Goal: Register for event/course

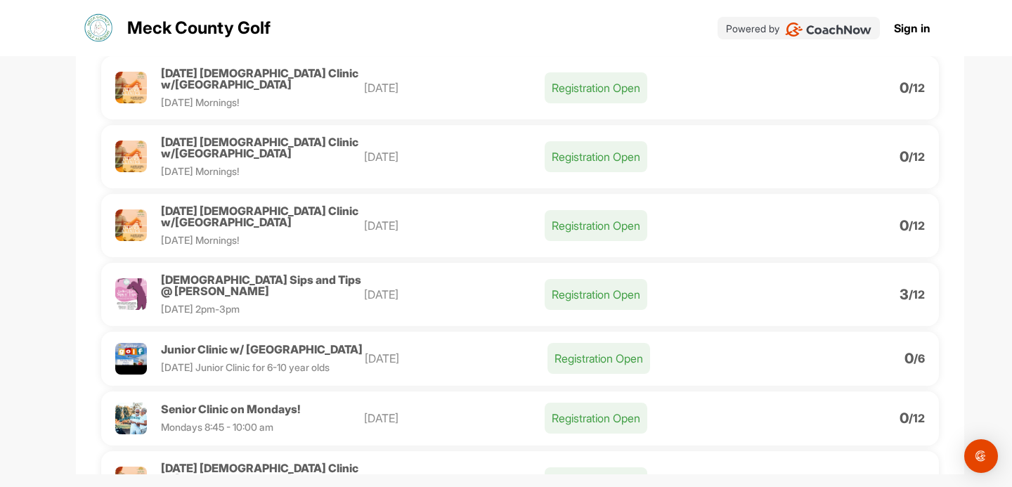
scroll to position [343, 0]
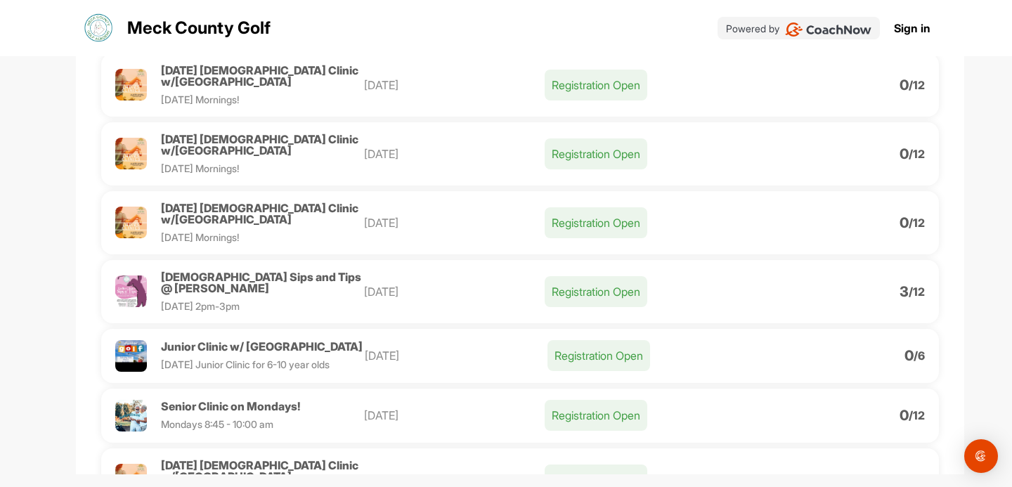
click at [604, 400] on p "Registration Open" at bounding box center [596, 415] width 103 height 31
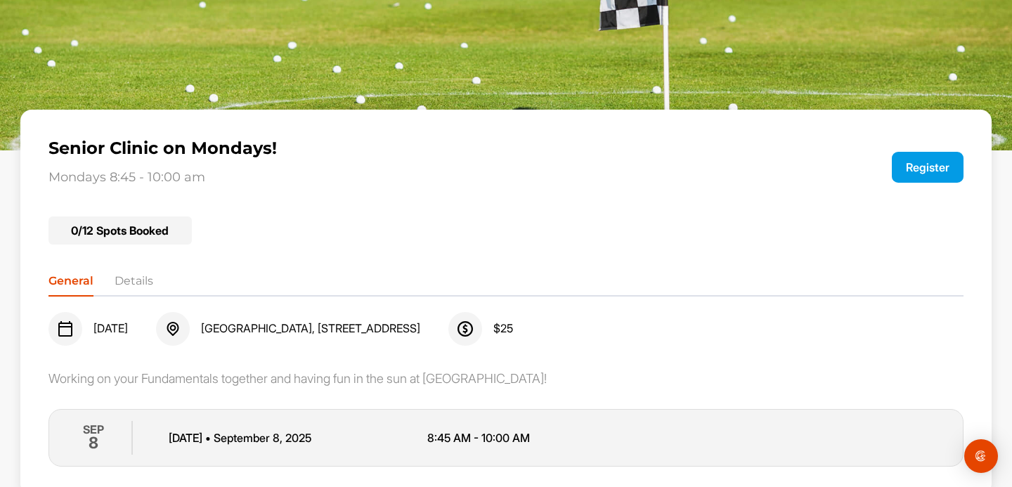
scroll to position [68, 0]
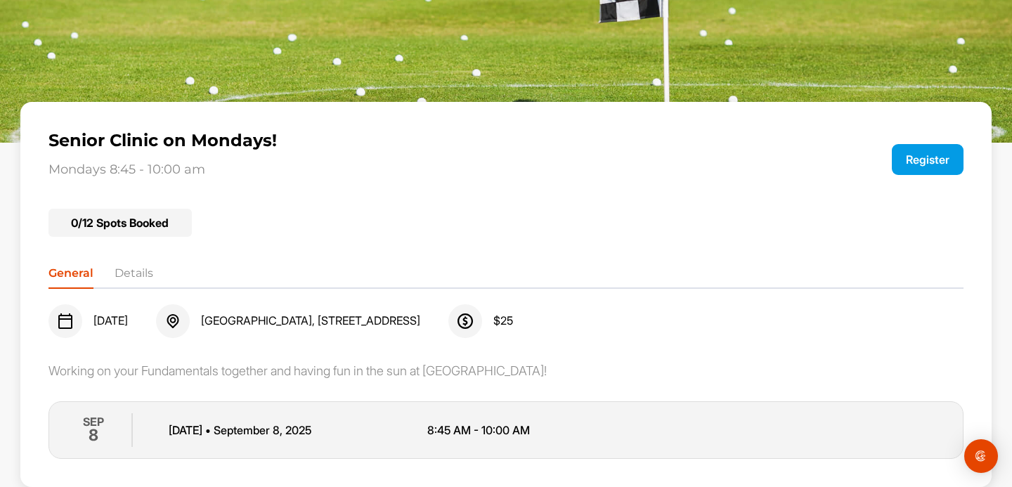
click at [135, 273] on li "Details" at bounding box center [134, 276] width 39 height 22
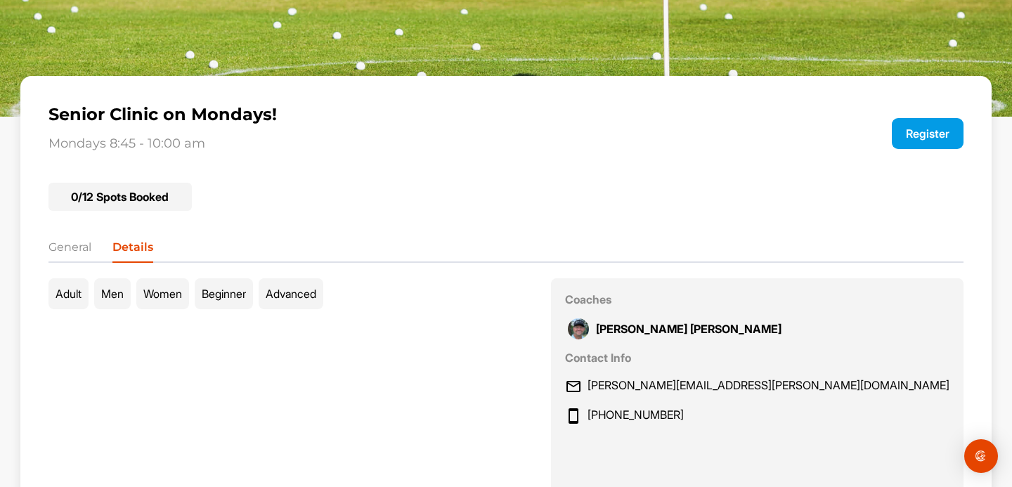
scroll to position [0, 0]
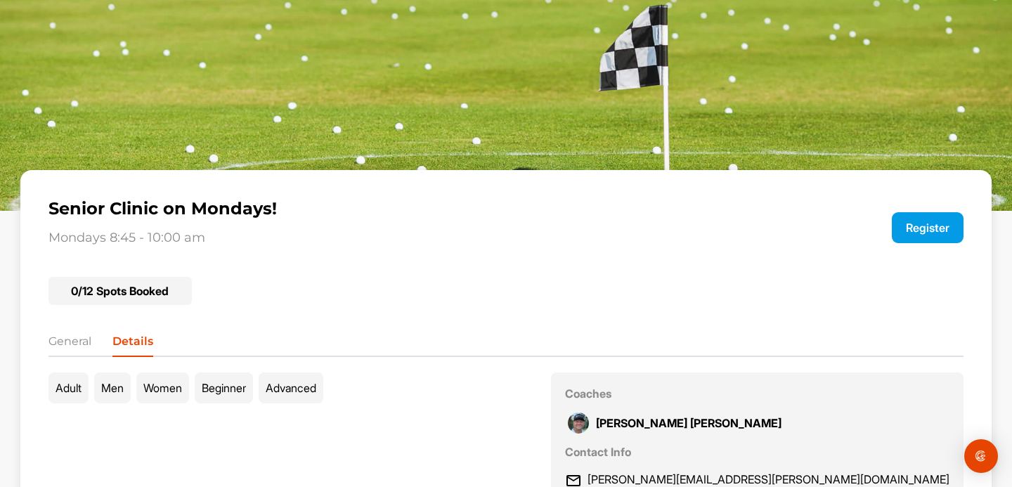
click at [505, 98] on img at bounding box center [506, 105] width 1012 height 211
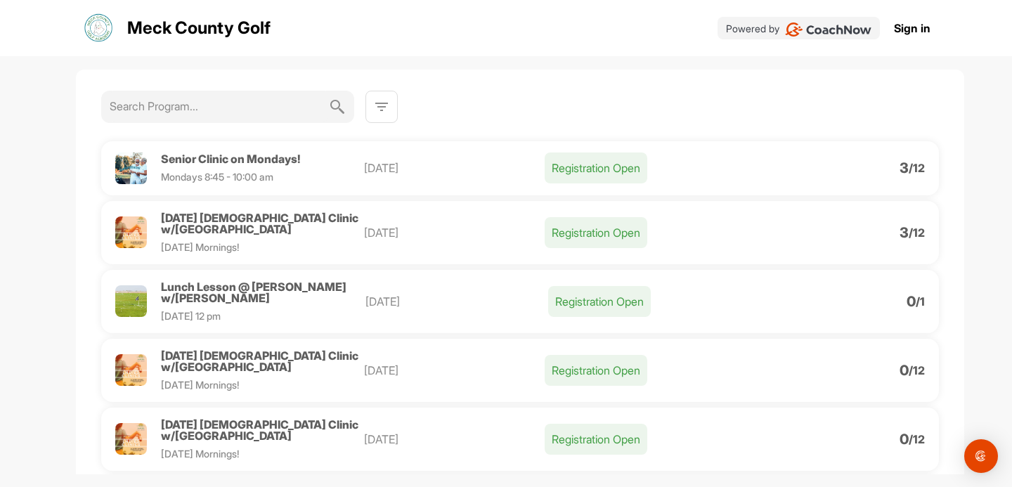
scroll to position [58, 0]
click at [581, 294] on p "Registration Open" at bounding box center [599, 300] width 103 height 31
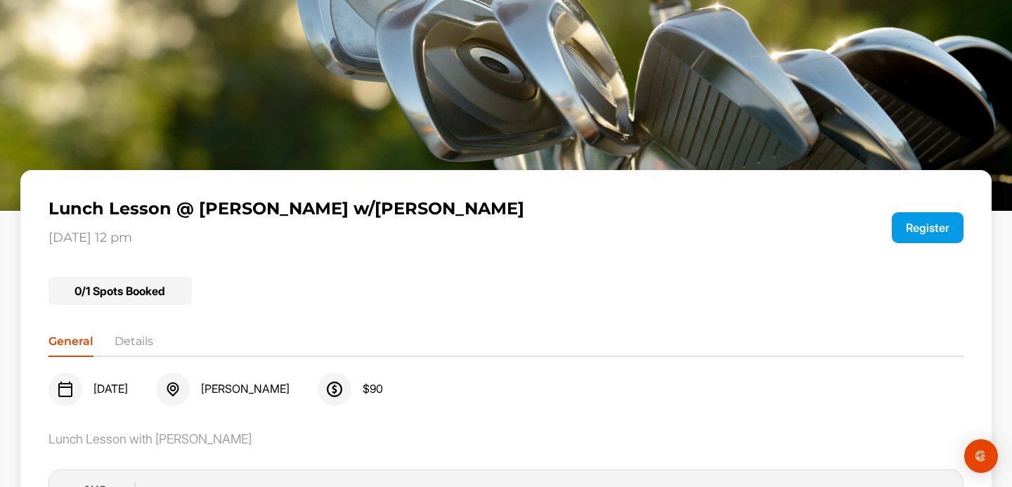
scroll to position [68, 0]
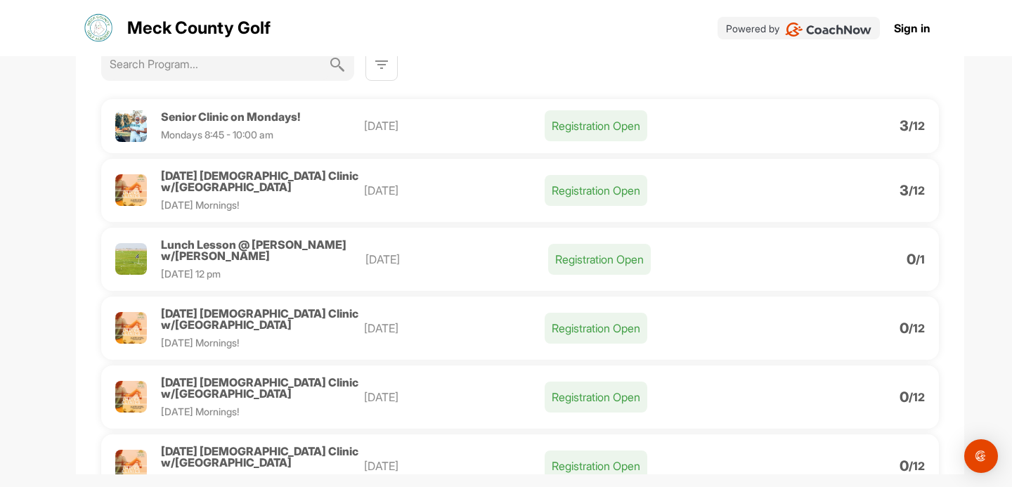
scroll to position [98, 0]
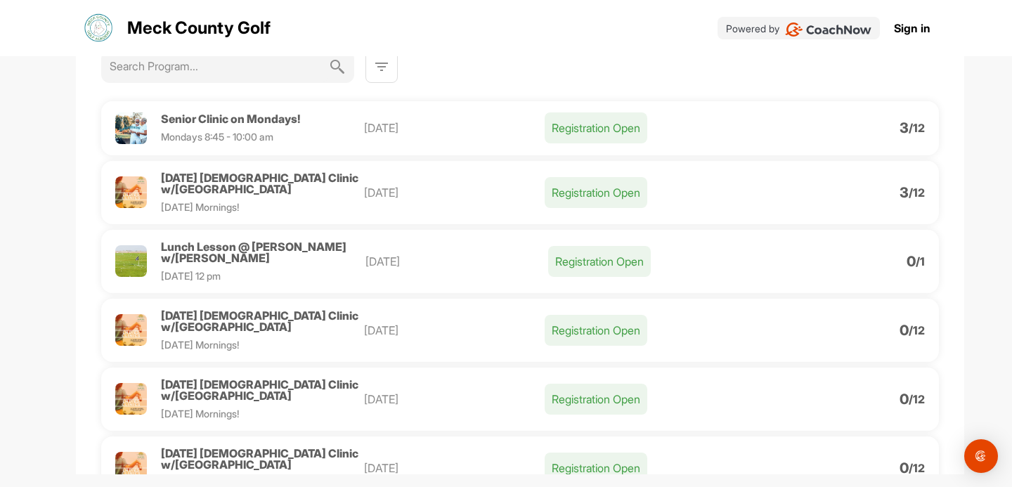
click at [588, 200] on p "Registration Open" at bounding box center [596, 192] width 103 height 31
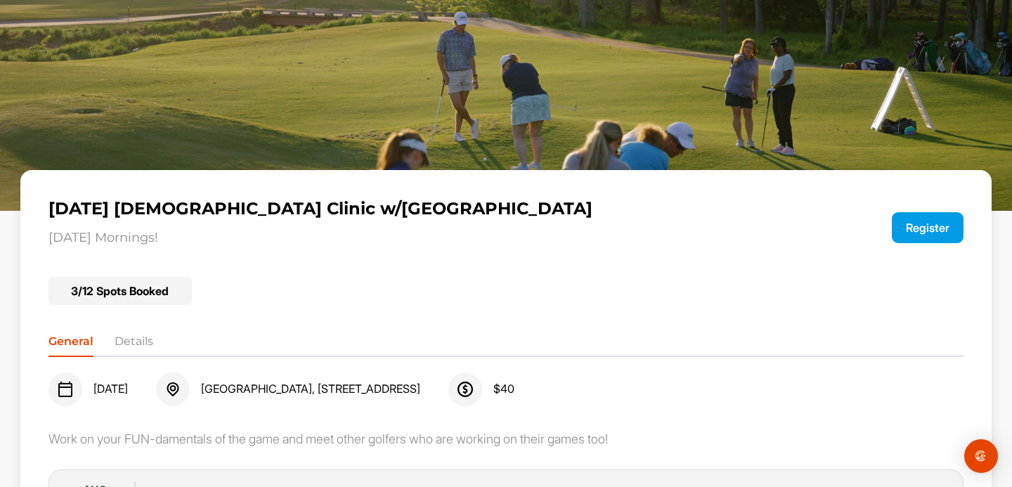
click at [116, 348] on li "Details" at bounding box center [134, 344] width 39 height 22
